Goal: Information Seeking & Learning: Learn about a topic

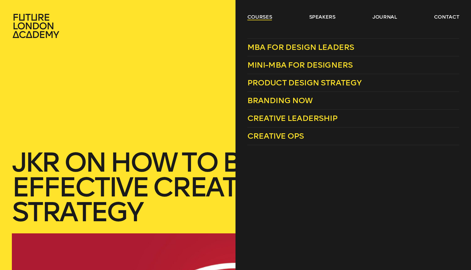
click at [257, 18] on link "courses" at bounding box center [259, 17] width 25 height 7
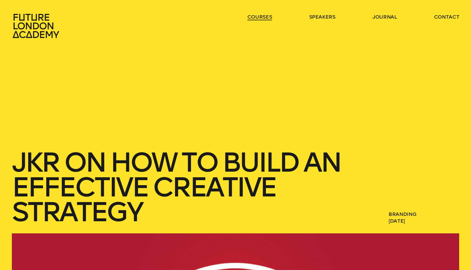
click at [257, 18] on link "courses" at bounding box center [259, 17] width 25 height 7
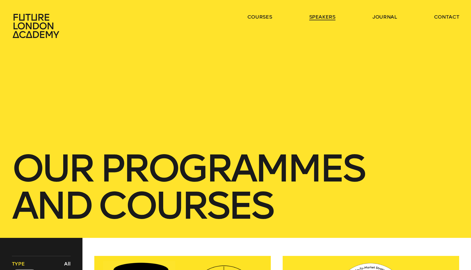
click at [332, 16] on link "speakers" at bounding box center [322, 17] width 26 height 7
click at [376, 17] on link "journal" at bounding box center [384, 17] width 25 height 7
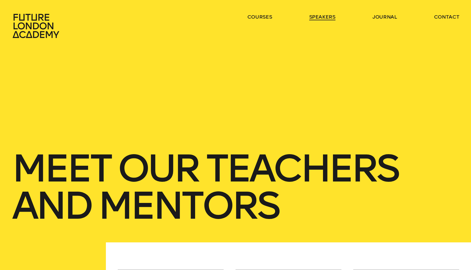
click at [318, 16] on link "speakers" at bounding box center [322, 17] width 26 height 7
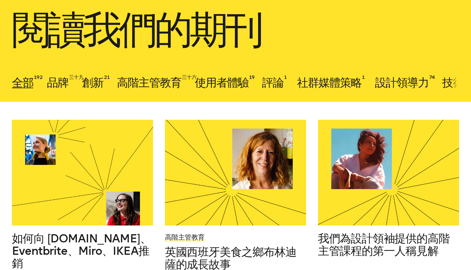
scroll to position [121, 0]
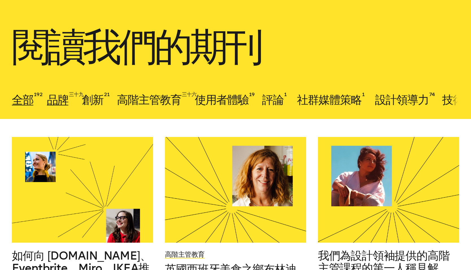
click at [58, 104] on font "品牌" at bounding box center [57, 100] width 21 height 14
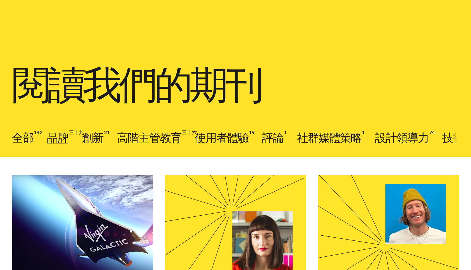
scroll to position [183, 0]
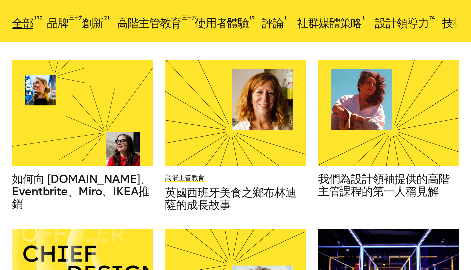
scroll to position [199, 0]
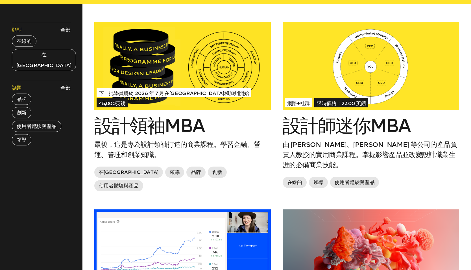
scroll to position [367, 0]
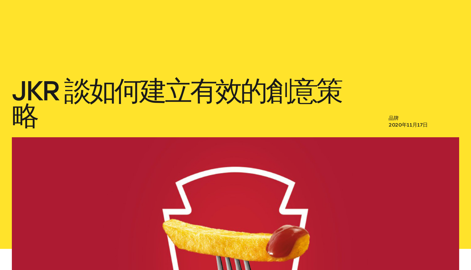
scroll to position [71, 0]
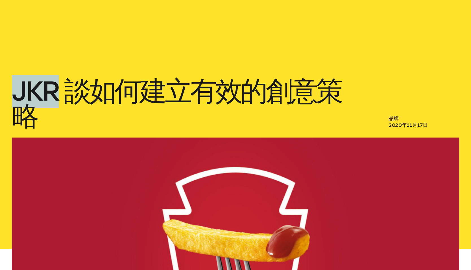
drag, startPoint x: 59, startPoint y: 89, endPoint x: 13, endPoint y: 88, distance: 46.3
click at [13, 88] on font "JKR 談如何建立有效的創意策略" at bounding box center [176, 104] width 329 height 58
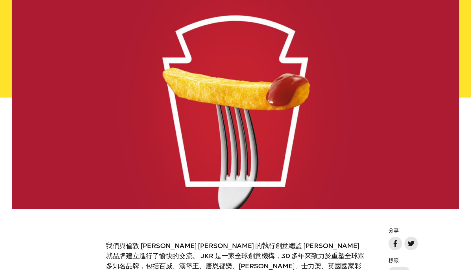
scroll to position [227, 0]
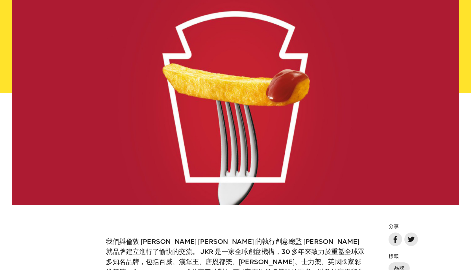
click at [163, 93] on div at bounding box center [235, 94] width 447 height 224
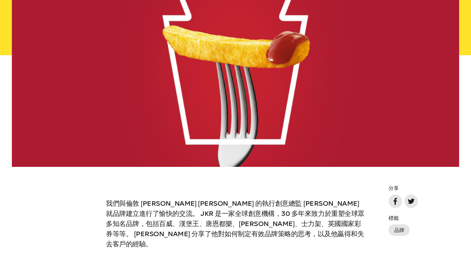
scroll to position [351, 0]
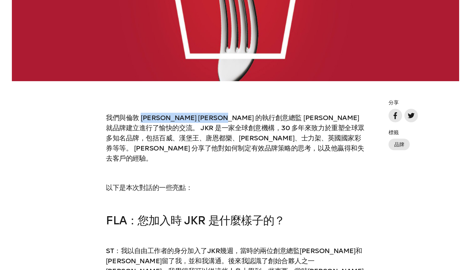
drag, startPoint x: 141, startPoint y: 116, endPoint x: 211, endPoint y: 114, distance: 69.2
click at [211, 114] on font "我們與倫敦 [PERSON_NAME] [PERSON_NAME] 的執行創意總監 [PERSON_NAME] 就品牌建立進行了愉快的交流。 JKR 是一家全…" at bounding box center [235, 138] width 258 height 49
copy font "[PERSON_NAME] [PERSON_NAME]"
